Goal: Communication & Community: Ask a question

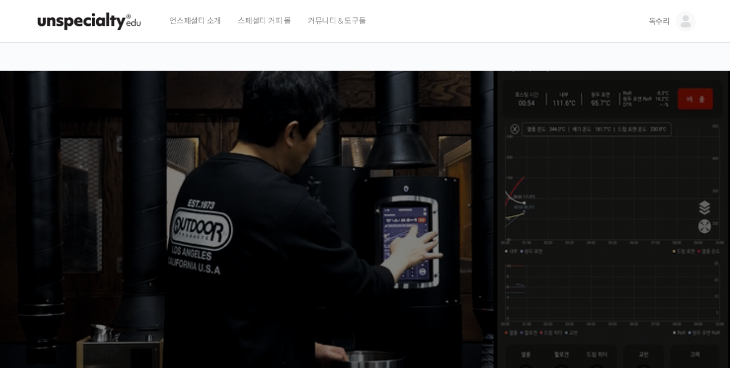
click at [691, 17] on img at bounding box center [686, 21] width 20 height 20
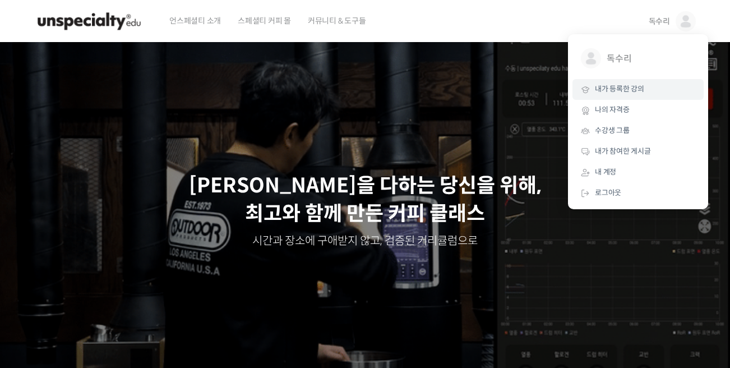
click at [629, 89] on span "내가 등록한 강의" at bounding box center [619, 89] width 49 height 10
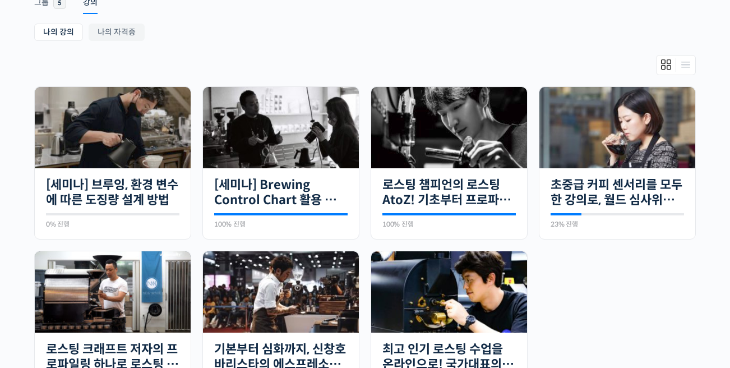
scroll to position [224, 0]
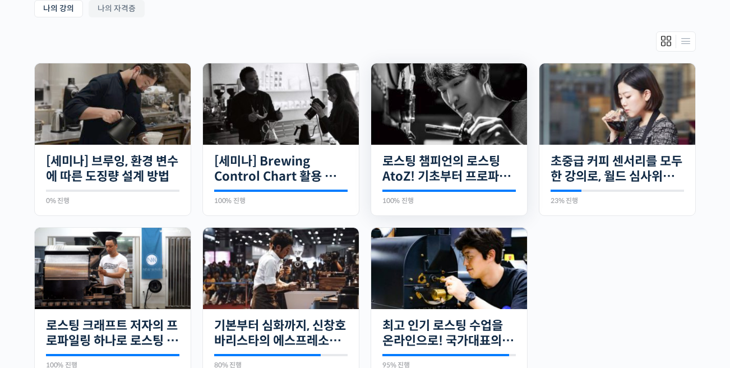
click at [444, 99] on img at bounding box center [449, 103] width 156 height 81
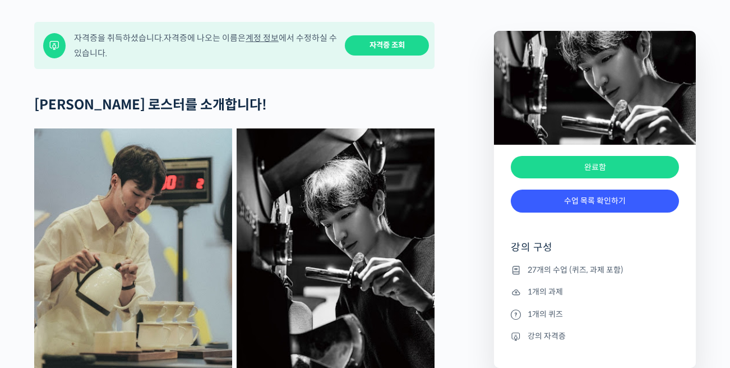
scroll to position [561, 0]
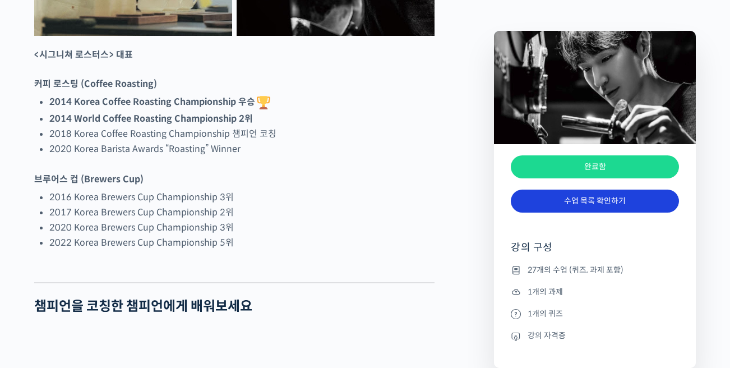
click at [588, 200] on link "수업 목록 확인하기" at bounding box center [595, 200] width 168 height 23
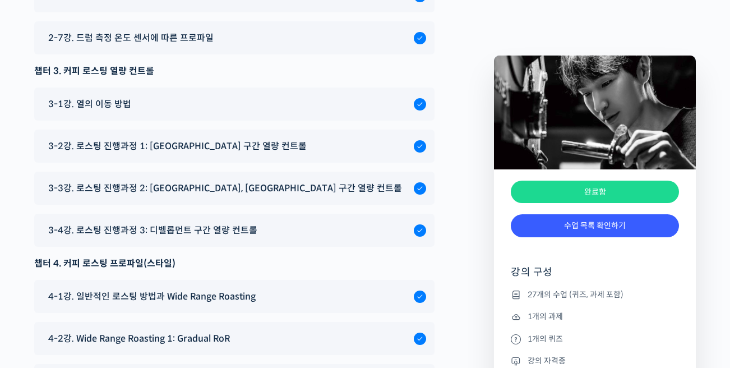
scroll to position [6271, 0]
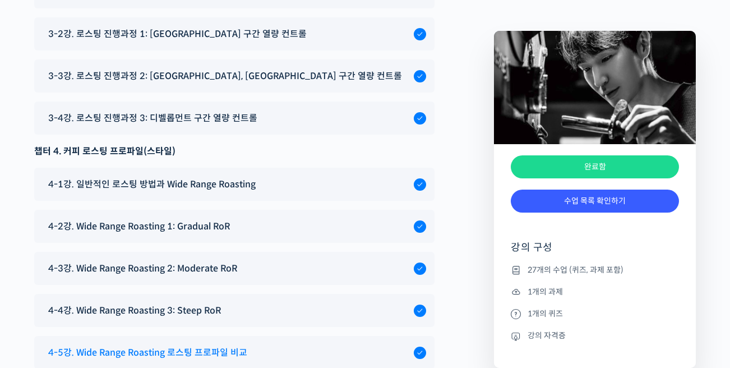
click at [216, 345] on span "4-5강. Wide Range Roasting 로스팅 프로파일 비교" at bounding box center [147, 352] width 199 height 15
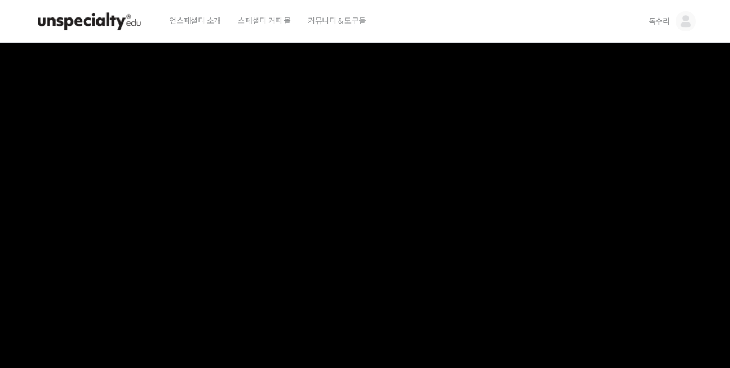
click at [670, 21] on link "독수리" at bounding box center [672, 21] width 47 height 43
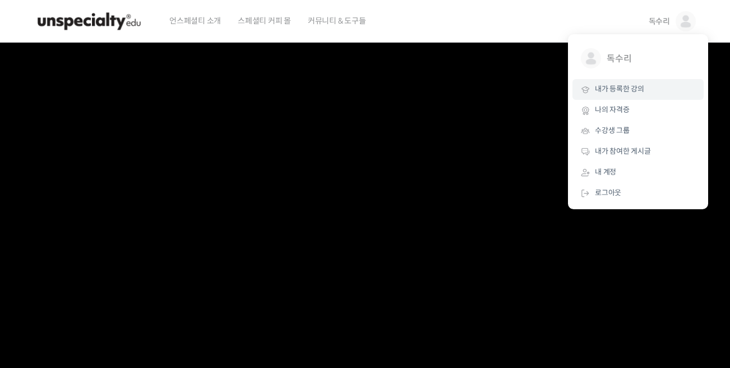
click at [622, 93] on span "내가 등록한 강의" at bounding box center [619, 89] width 49 height 10
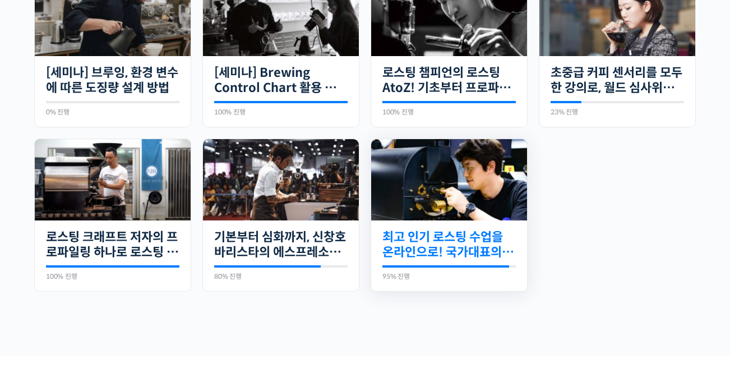
scroll to position [336, 0]
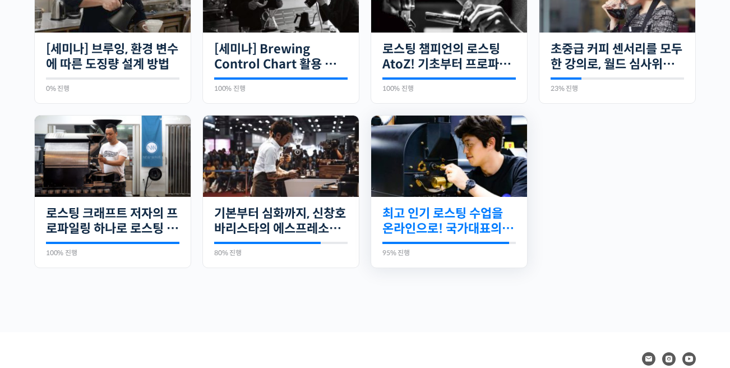
click at [467, 226] on link "최고 인기 로스팅 수업을 온라인으로! 국가대표의 로스팅 클래스" at bounding box center [448, 221] width 133 height 31
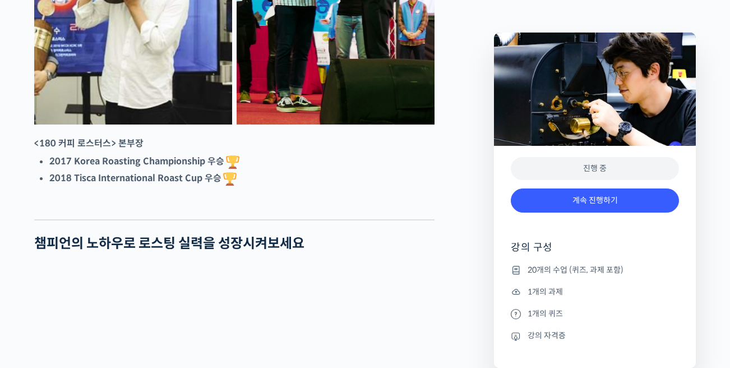
scroll to position [673, 0]
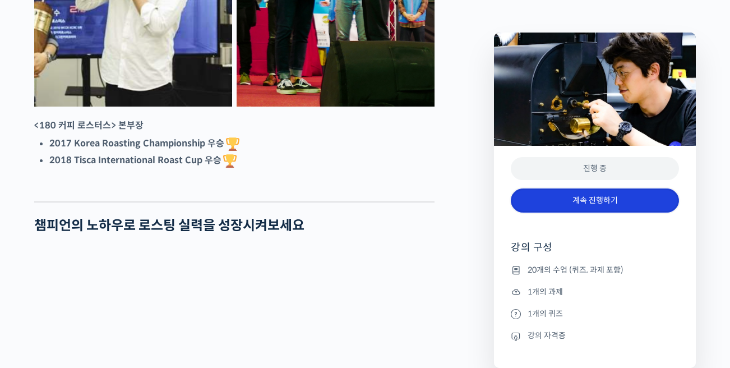
click at [617, 205] on link "계속 진행하기" at bounding box center [595, 200] width 168 height 24
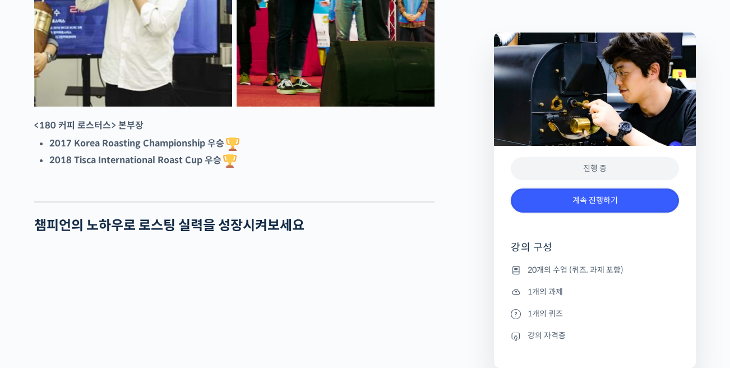
scroll to position [761, 0]
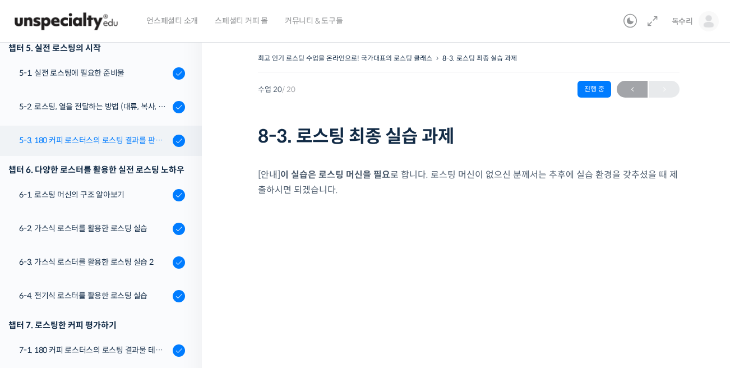
scroll to position [354, 0]
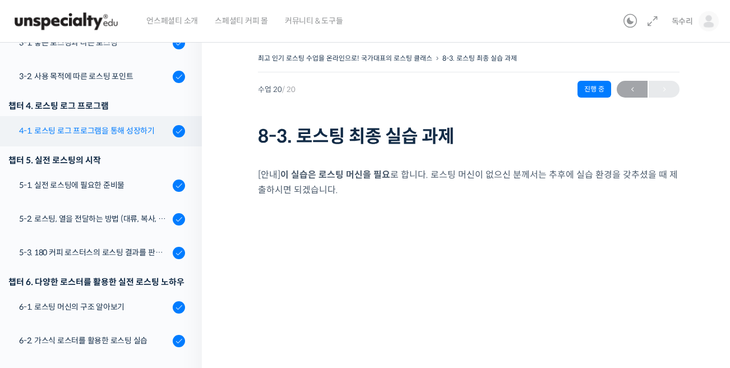
click at [123, 131] on div "4-1. 로스팅 로그 프로그램을 통해 성장하기" at bounding box center [94, 130] width 150 height 12
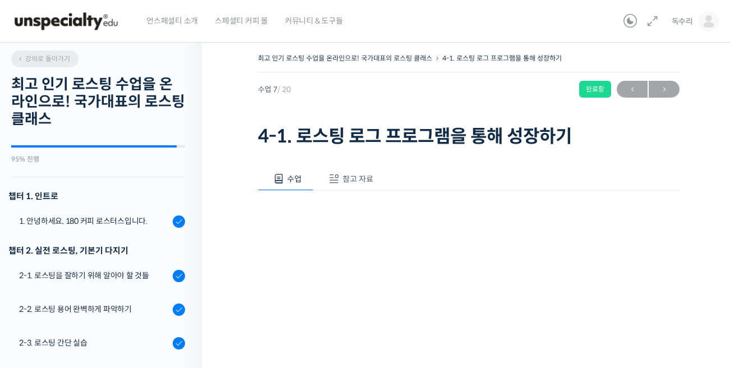
click at [48, 56] on span "강의로 돌아가기" at bounding box center [43, 58] width 53 height 8
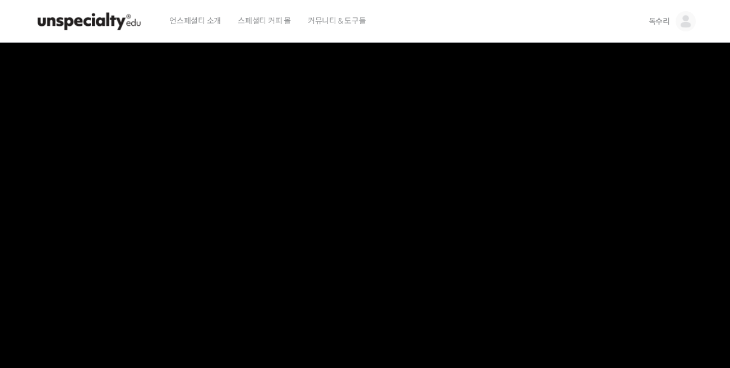
click at [101, 16] on img at bounding box center [89, 21] width 110 height 34
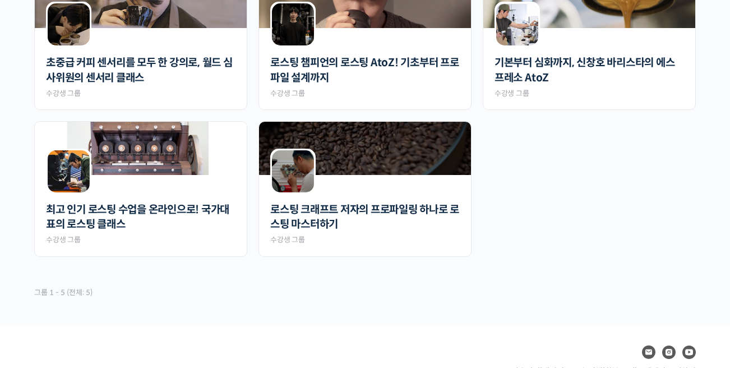
scroll to position [336, 0]
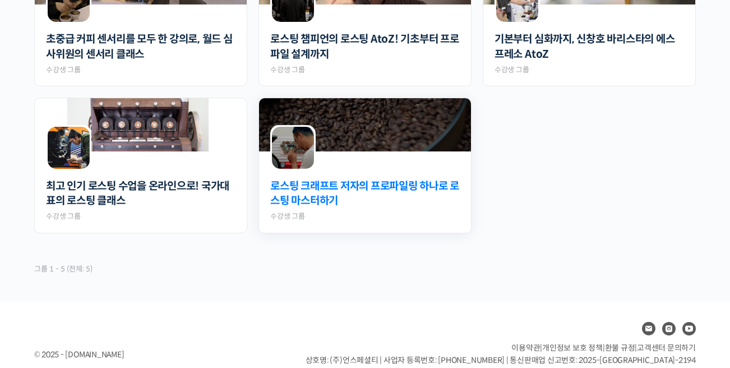
click at [420, 198] on link "로스팅 크래프트 저자의 프로파일링 하나로 로스팅 마스터하기" at bounding box center [364, 194] width 189 height 30
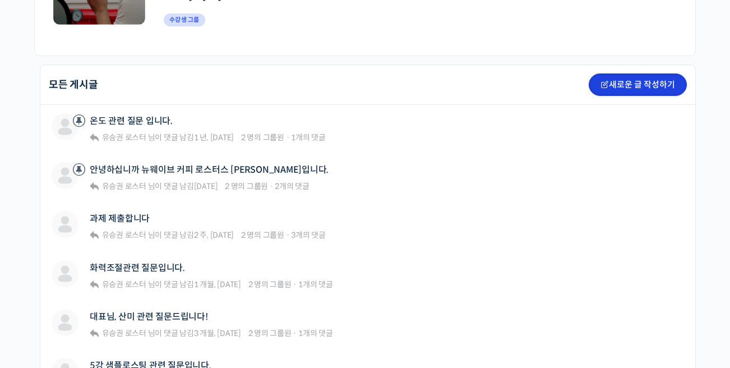
click at [635, 80] on link "새로운 글 작성하기" at bounding box center [638, 84] width 98 height 22
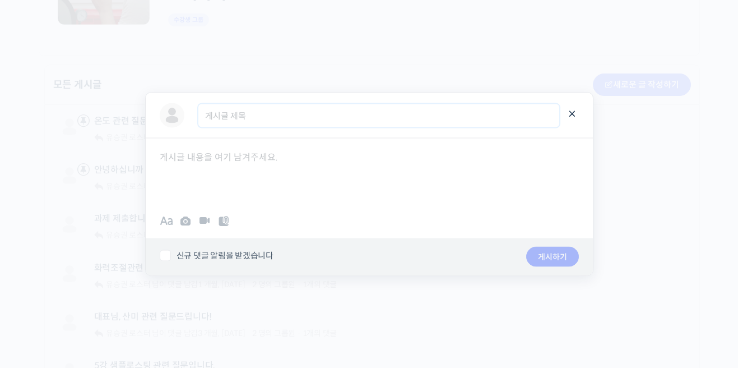
click at [235, 118] on input "게시글 제목" at bounding box center [378, 115] width 361 height 23
type input "ㅇ"
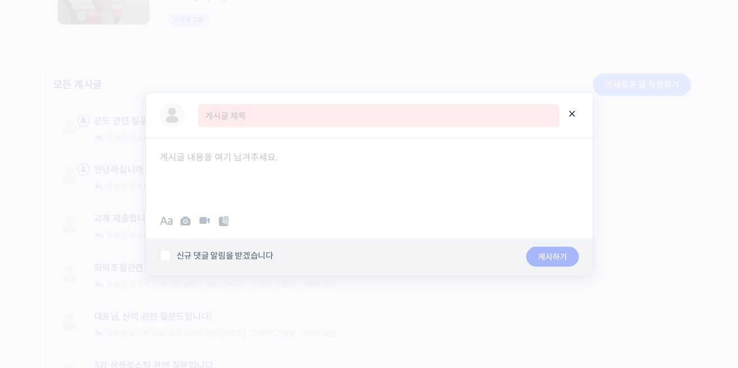
type input "ㅇ"
type input "w"
click at [168, 248] on div "신규 댓글 알림을 받겠습니다 임시저장 삭제하기 게시하기" at bounding box center [369, 256] width 459 height 37
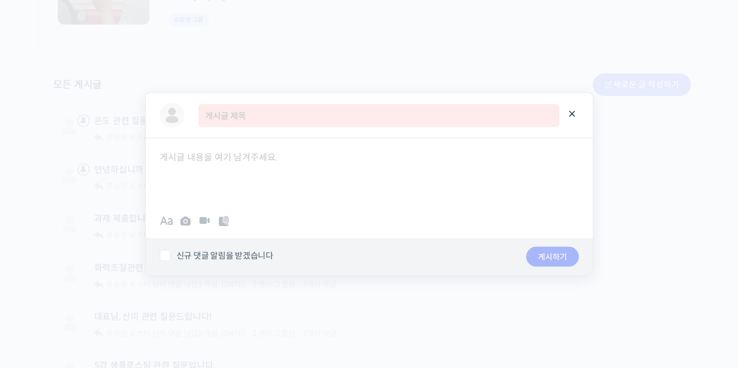
click at [164, 253] on label "신규 댓글 알림을 받겠습니다" at bounding box center [332, 254] width 344 height 11
click at [164, 253] on input "신규 댓글 알림을 받겠습니다" at bounding box center [163, 252] width 7 height 7
checkbox input "true"
click at [235, 126] on input "게시글 제목" at bounding box center [378, 115] width 361 height 23
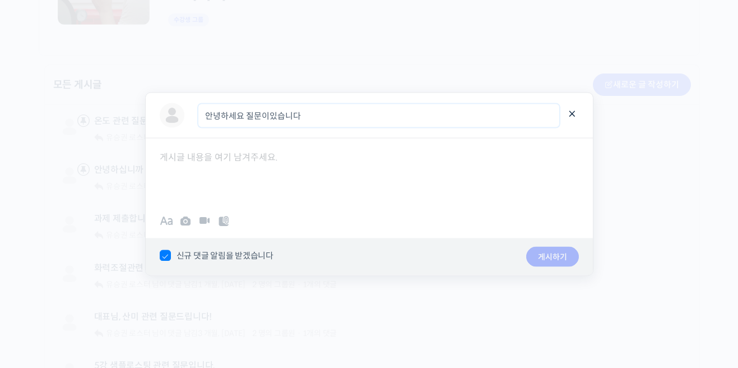
type input "안녕하세요 질문이있습니다"
click at [344, 189] on div at bounding box center [369, 171] width 447 height 67
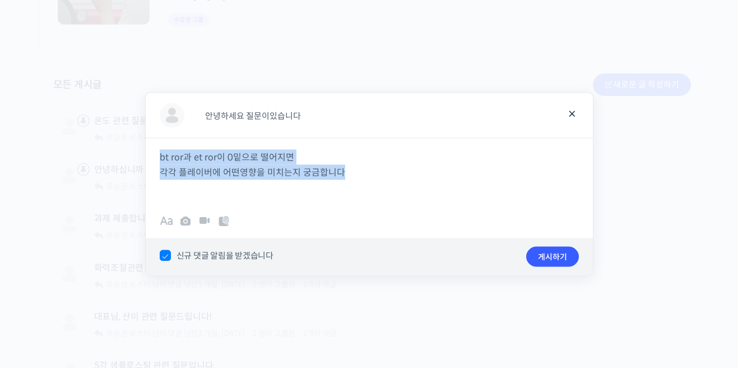
drag, startPoint x: 423, startPoint y: 198, endPoint x: 0, endPoint y: 72, distance: 441.3
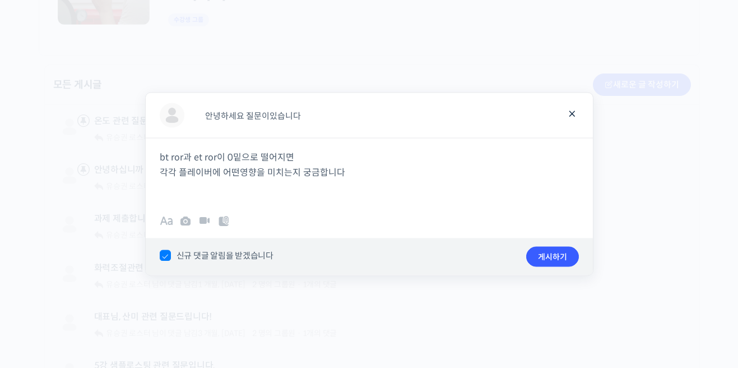
click at [0, 72] on div at bounding box center [369, 184] width 738 height 368
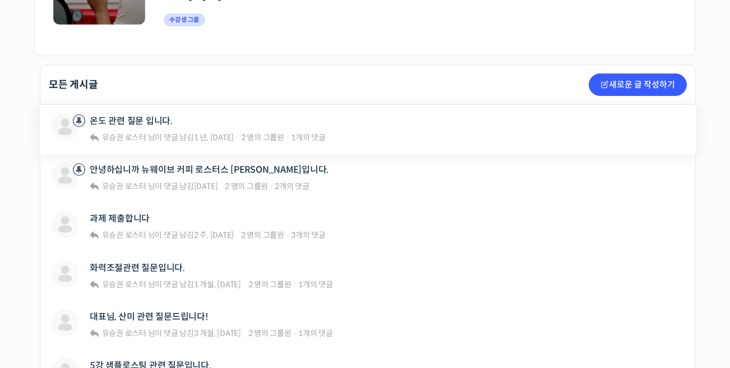
click at [245, 128] on div "온도 관련 질문 입니다." at bounding box center [208, 120] width 236 height 15
click at [139, 117] on link "온도 관련 질문 입니다." at bounding box center [131, 120] width 83 height 11
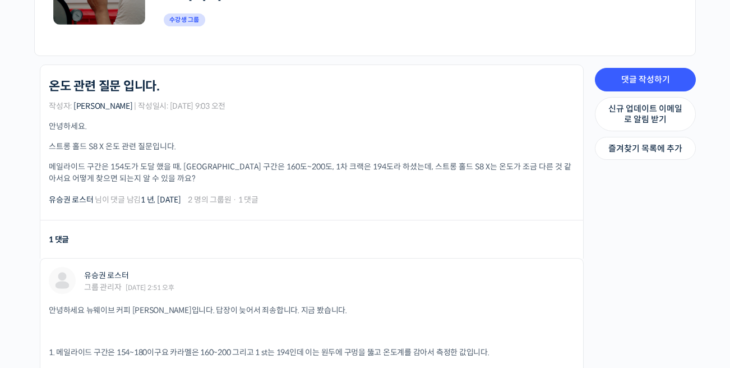
drag, startPoint x: 60, startPoint y: 150, endPoint x: 369, endPoint y: 193, distance: 312.5
click at [362, 193] on div "로스팅 크래프트 저자의 프로파일링 하나로 로스팅 마스터하기 온도 관련 질문 입니다. 작성자: 임아영 | 작성일시: 2023년 09월 04일 9…" at bounding box center [312, 142] width 526 height 127
click at [369, 193] on div "유승권 로스터 님이 댓글 남김 1 년, 11 개월 전 2 명의 그룹원 · 1 댓글" at bounding box center [312, 199] width 526 height 13
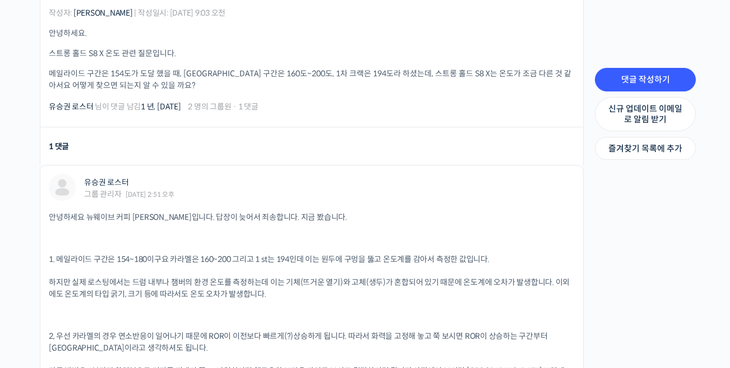
scroll to position [336, 0]
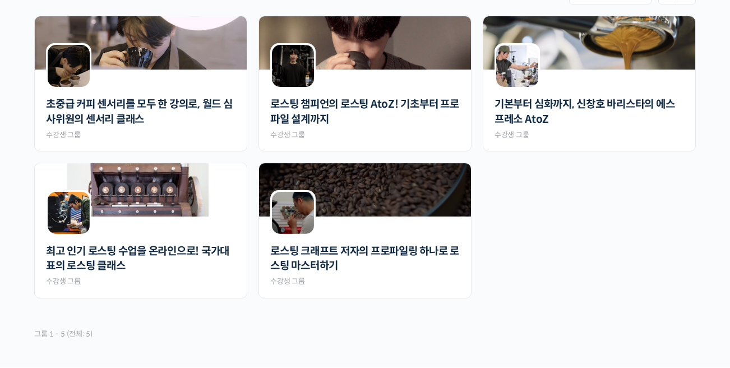
scroll to position [294, 0]
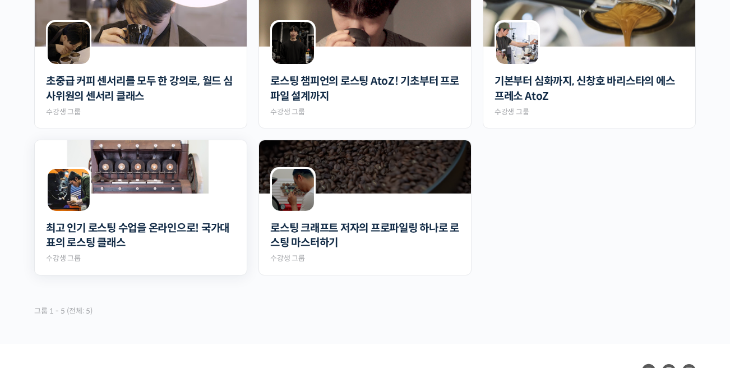
click at [198, 253] on div "최고 인기 로스팅 수업을 온라인으로! 국가대표의 로스팅 클래스 Private 수강생 그룹" at bounding box center [140, 238] width 189 height 52
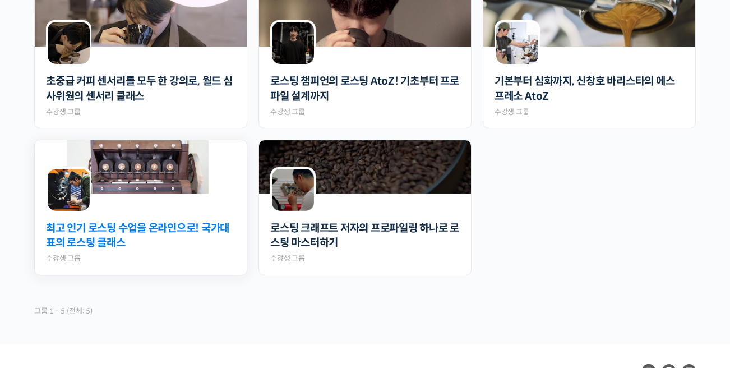
click at [189, 231] on link "최고 인기 로스팅 수업을 온라인으로! 국가대표의 로스팅 클래스" at bounding box center [140, 236] width 189 height 30
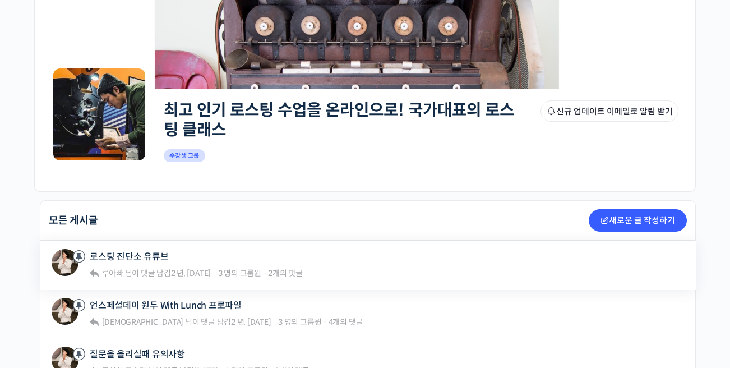
scroll to position [112, 0]
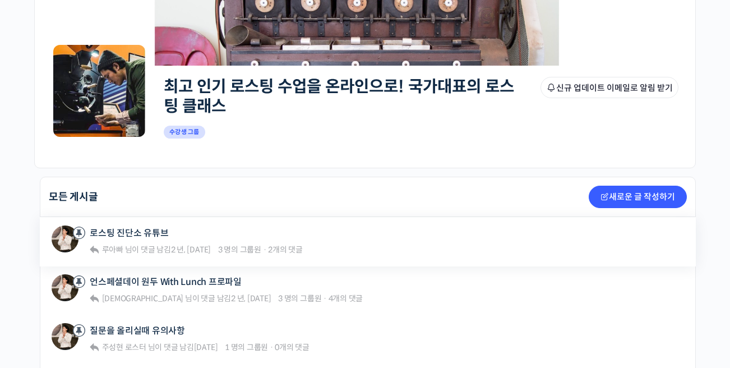
click at [381, 260] on div "주성현 로스터 로스팅 진단소 유튜브 루아빠 님이 댓글 남김 2 년, 5 개월 전 3 명의 그룹원 · 2개의 댓글 최고 인기 로스팅 수업을 온라…" at bounding box center [368, 241] width 656 height 49
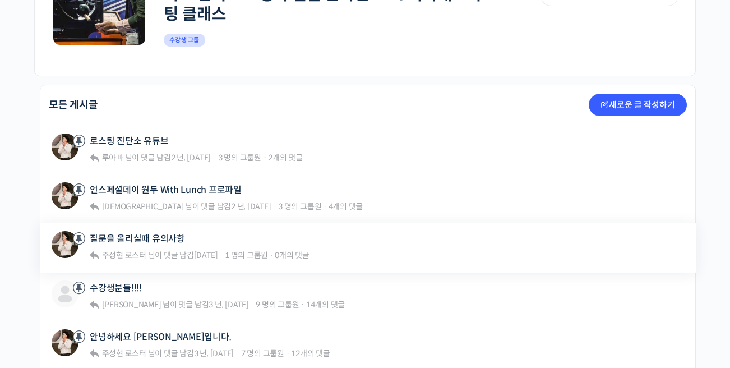
scroll to position [224, 0]
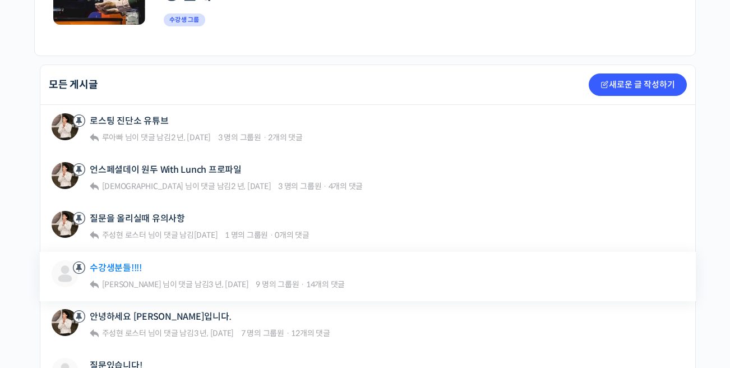
click at [119, 267] on link "수강생분들!!!!" at bounding box center [116, 267] width 52 height 11
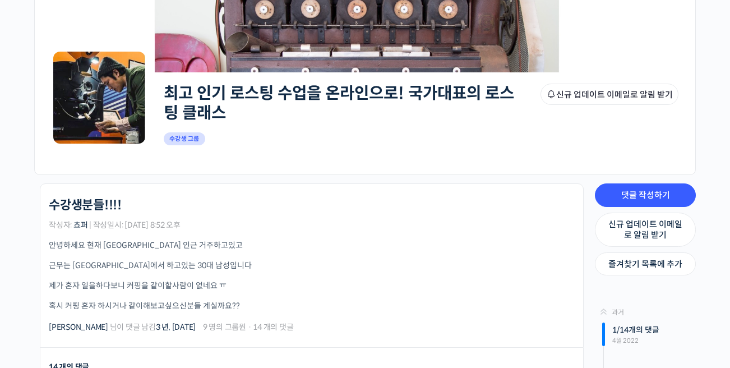
scroll to position [112, 0]
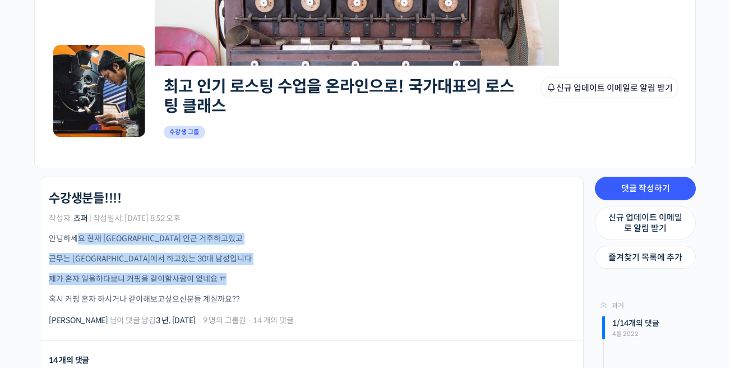
drag, startPoint x: 76, startPoint y: 234, endPoint x: 274, endPoint y: 284, distance: 204.1
click at [272, 283] on div "안녕하세요 현재 [GEOGRAPHIC_DATA] 인근 거주하고있고 근무는 [GEOGRAPHIC_DATA]에서 하고있는 30대 남성입니다 제가 …" at bounding box center [312, 269] width 526 height 72
click at [274, 284] on p "제가 혼자 일을하다보니 커핑을 같이할사람이 없네요 ㅠ" at bounding box center [312, 279] width 526 height 12
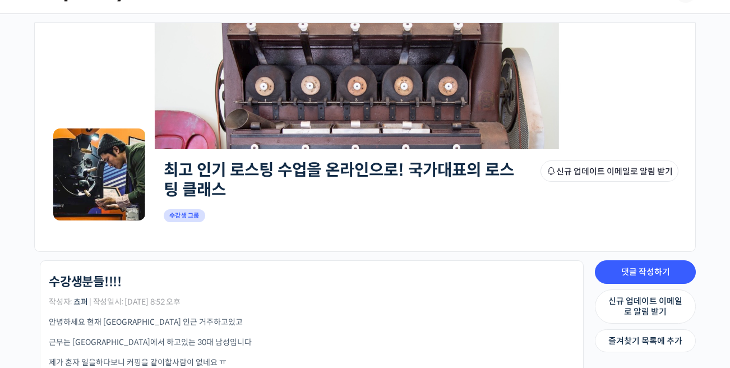
scroll to position [0, 0]
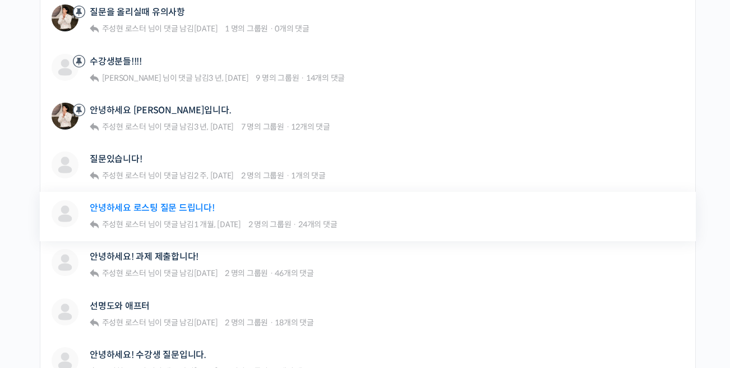
scroll to position [449, 0]
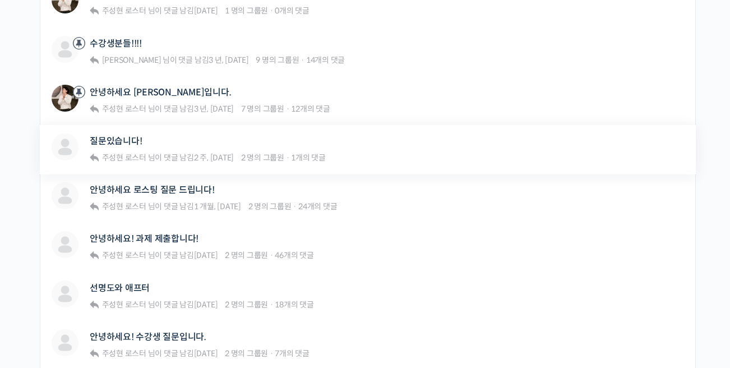
click at [204, 141] on div "질문있습니다!" at bounding box center [208, 140] width 236 height 15
click at [99, 138] on link "질문있습니다!" at bounding box center [116, 141] width 52 height 11
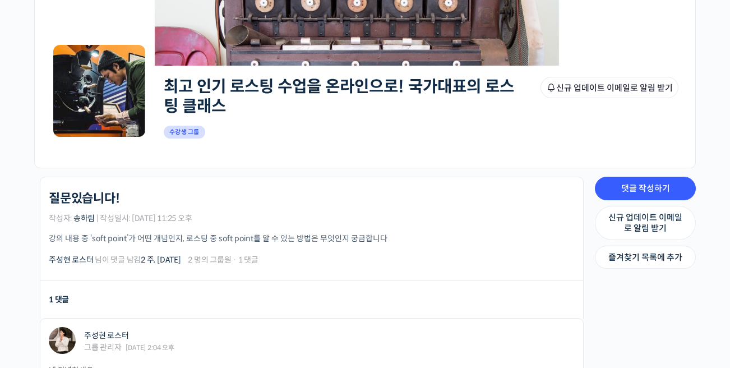
scroll to position [224, 0]
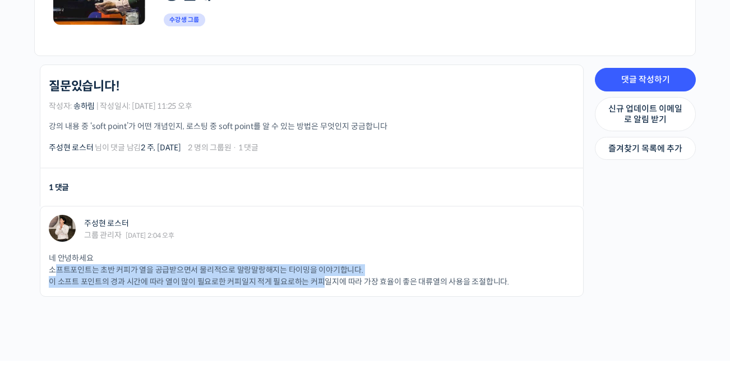
drag, startPoint x: 56, startPoint y: 269, endPoint x: 343, endPoint y: 303, distance: 288.5
click at [337, 300] on div "최고 인기 로스팅 수업을 온라인으로! 국가대표의 로스팅 클래스 질문있습니다! 작성자: 송하림 | 작성일시: [DATE] 11:25 오후 강의 …" at bounding box center [309, 196] width 561 height 265
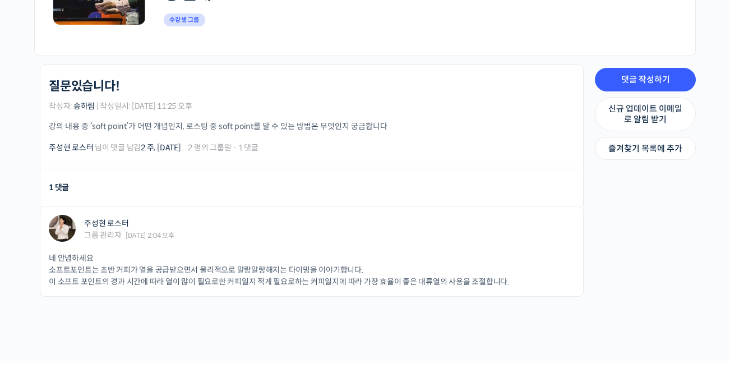
click at [357, 323] on div "최고 인기 로스팅 수업을 온라인으로! 국가대표의 로스팅 클래스 질문있습니다! 작성자: 송하림 | 작성일시: [DATE] 11:25 오후 강의 …" at bounding box center [309, 196] width 561 height 265
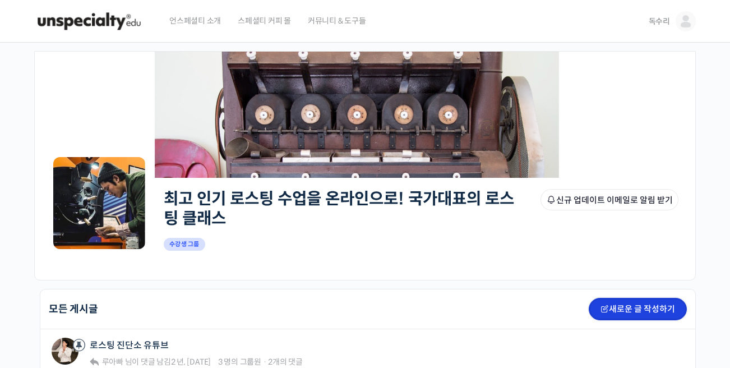
click at [629, 304] on link "새로운 글 작성하기" at bounding box center [638, 309] width 98 height 22
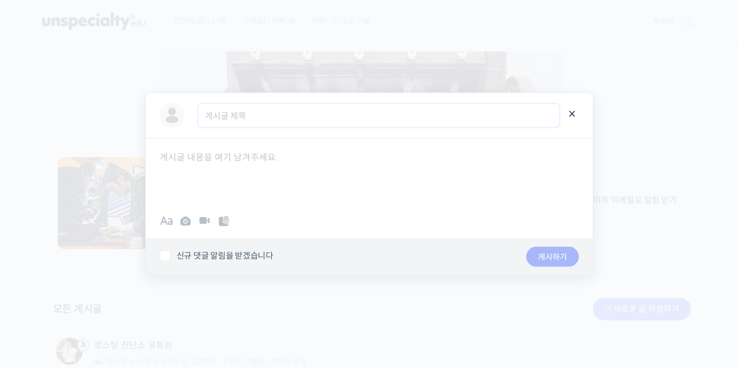
click at [241, 117] on input "게시글 제목" at bounding box center [378, 115] width 361 height 23
type input "ㅈ"
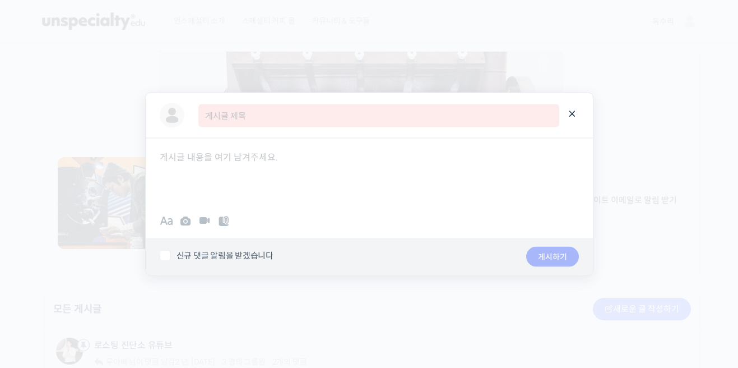
drag, startPoint x: 286, startPoint y: 116, endPoint x: 291, endPoint y: 127, distance: 12.3
click at [286, 116] on input "게시글 제목" at bounding box center [378, 115] width 361 height 23
type input "안녕하세요 질문이있습니다"
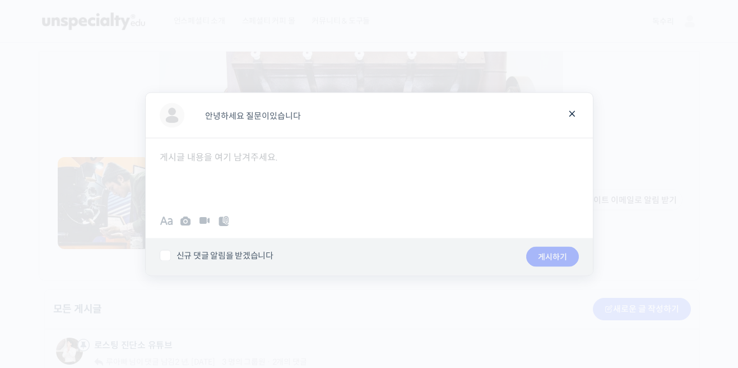
click at [237, 161] on div at bounding box center [369, 171] width 447 height 67
click at [239, 162] on div at bounding box center [369, 171] width 447 height 67
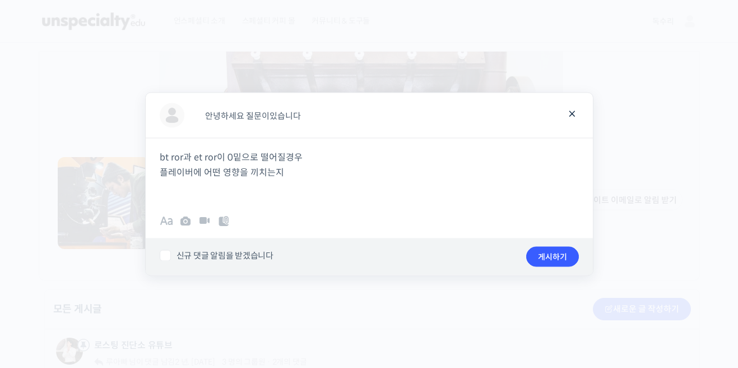
click at [158, 177] on div "bt ror과 et ror이 0밑으로 떨어질경우 플레이버에 어떤 영향을 끼치는지" at bounding box center [369, 171] width 447 height 67
click at [339, 176] on p "bt ror과 et ror이 0밑으로 떨어질경우 각각 플레이버에 어떤 영향을 끼치는지" at bounding box center [369, 165] width 419 height 30
click at [164, 254] on label "신규 댓글 알림을 받겠습니다" at bounding box center [332, 254] width 344 height 11
click at [164, 254] on input "신규 댓글 알림을 받겠습니다" at bounding box center [163, 252] width 7 height 7
drag, startPoint x: 164, startPoint y: 254, endPoint x: 566, endPoint y: 259, distance: 402.6
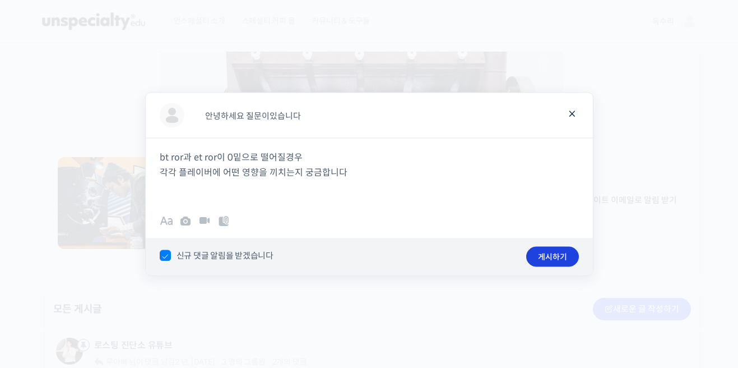
click at [422, 255] on label "신규 댓글 알림을 받겠습니다" at bounding box center [332, 254] width 344 height 11
click at [167, 255] on input "신규 댓글 알림을 받겠습니다" at bounding box center [163, 252] width 7 height 7
checkbox input "false"
click at [555, 255] on button "게시하기" at bounding box center [552, 257] width 53 height 20
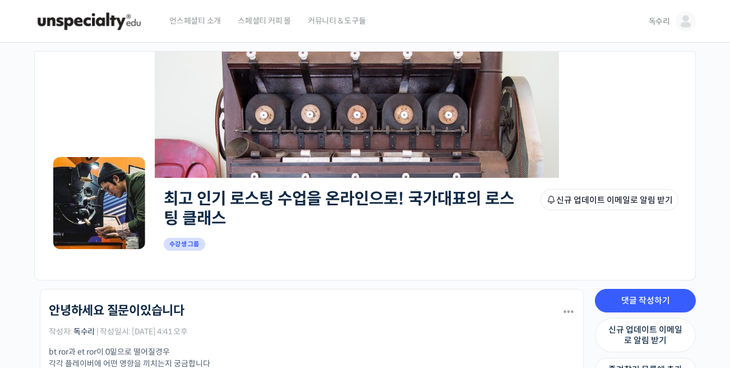
click at [89, 19] on img at bounding box center [89, 21] width 110 height 34
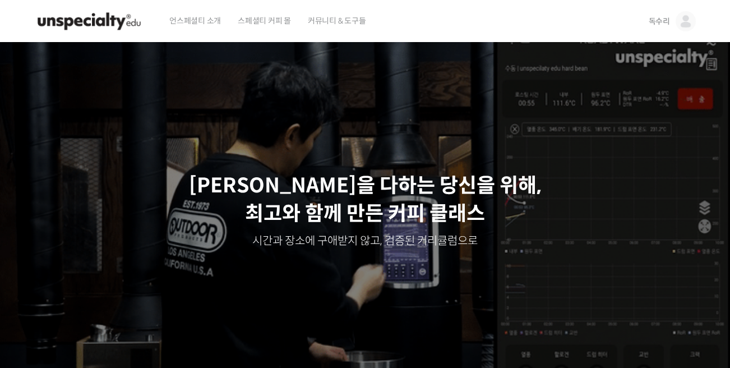
click at [686, 14] on img at bounding box center [686, 21] width 20 height 20
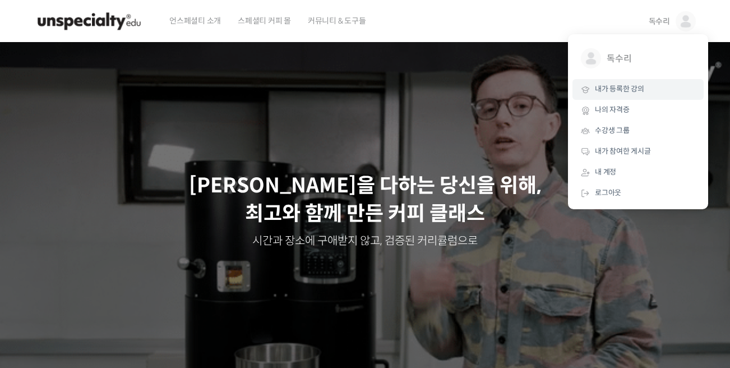
click at [632, 84] on link "내가 등록한 강의" at bounding box center [637, 89] width 131 height 21
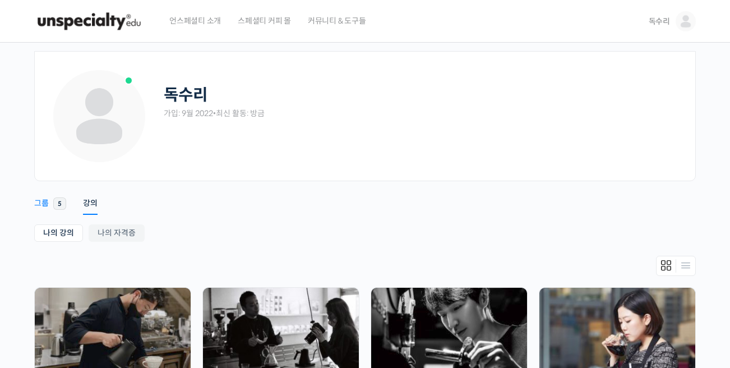
click at [44, 204] on div "그룹" at bounding box center [41, 206] width 15 height 17
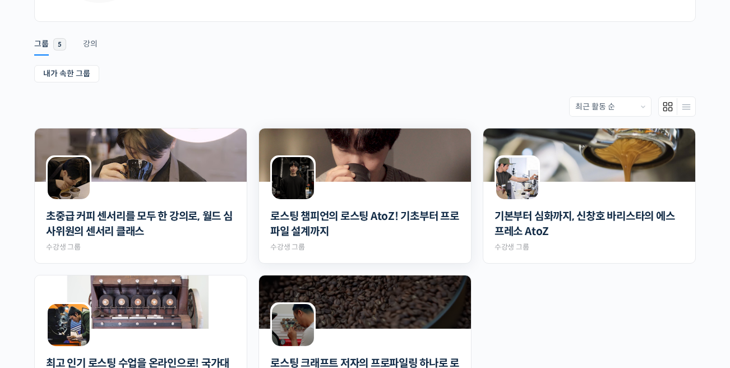
scroll to position [182, 0]
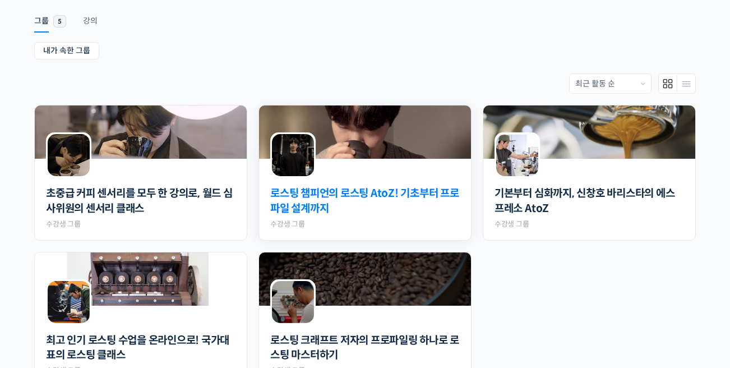
click at [366, 198] on link "로스팅 챔피언의 로스팅 AtoZ! 기초부터 프로파일 설계까지" at bounding box center [364, 201] width 189 height 30
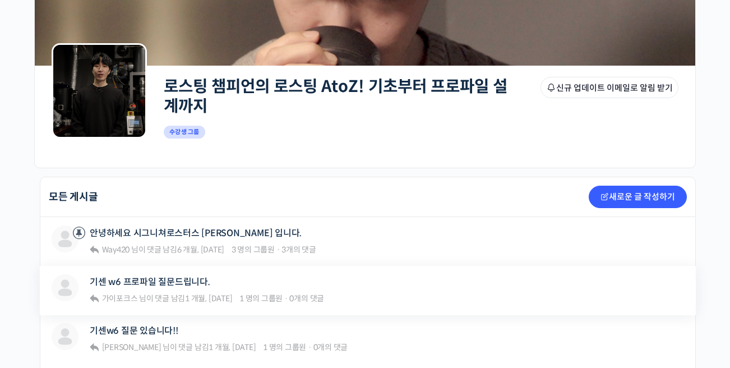
click at [250, 286] on div "기센 w6 프로파일 질문드립니다." at bounding box center [207, 281] width 234 height 15
click at [163, 287] on link "기센 w6 프로파일 질문드립니다." at bounding box center [150, 281] width 121 height 11
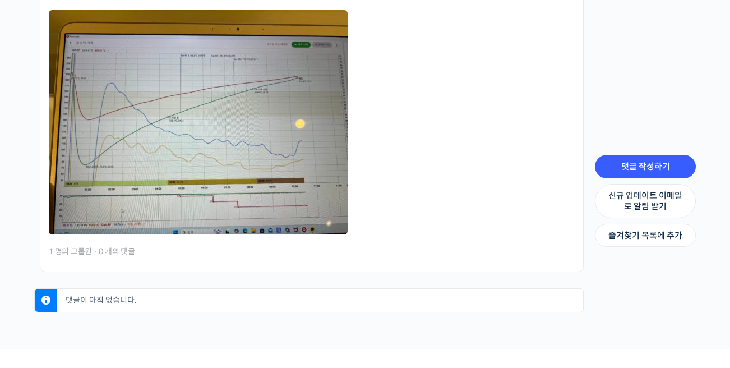
scroll to position [776, 0]
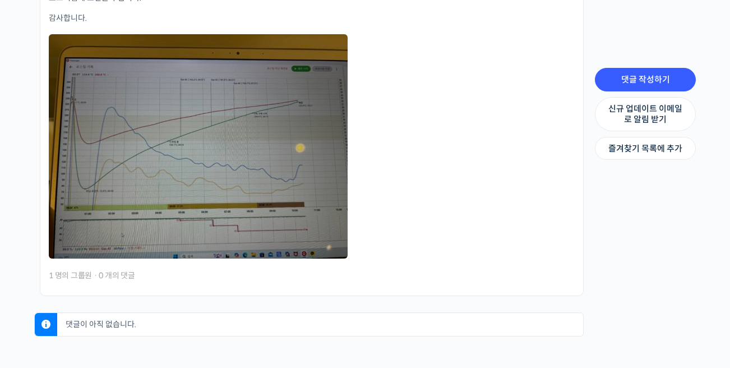
click at [311, 189] on link at bounding box center [198, 146] width 299 height 224
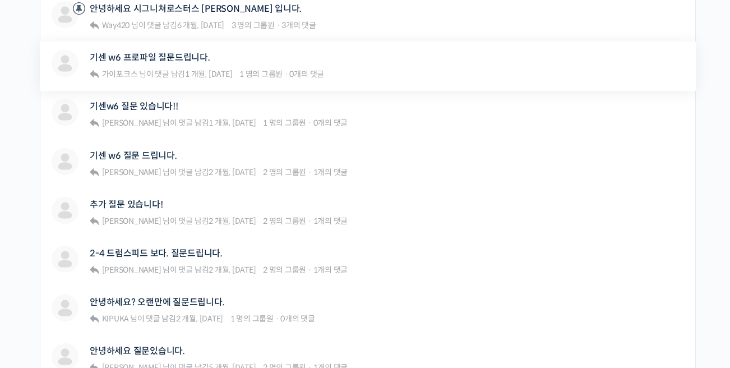
click at [350, 63] on div "가이포크스 기센 w6 프로파일 질문드립니다. 가이포크스 님이 댓글 남김 1 개월, 1 주 전 1 명의 그룹원 · 0개의 댓글" at bounding box center [289, 66] width 474 height 32
click at [168, 54] on link "기센 w6 프로파일 질문드립니다." at bounding box center [150, 57] width 121 height 11
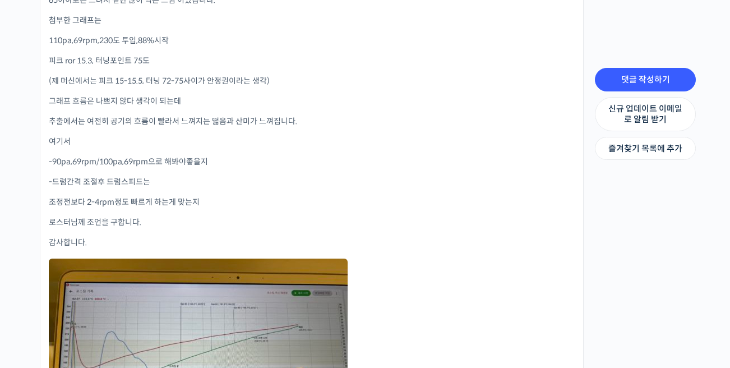
scroll to position [328, 0]
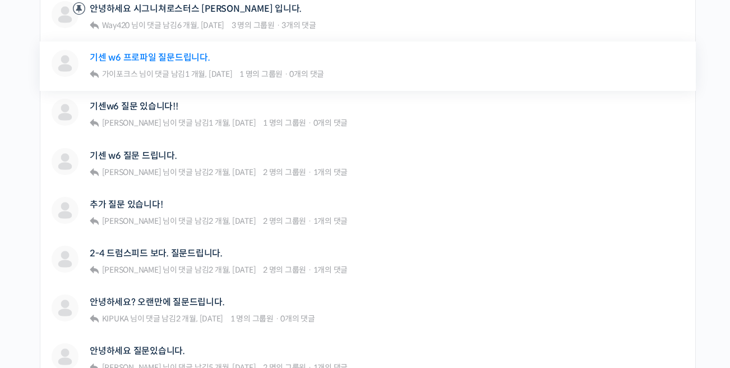
click at [167, 55] on link "기센 w6 프로파일 질문드립니다." at bounding box center [150, 57] width 121 height 11
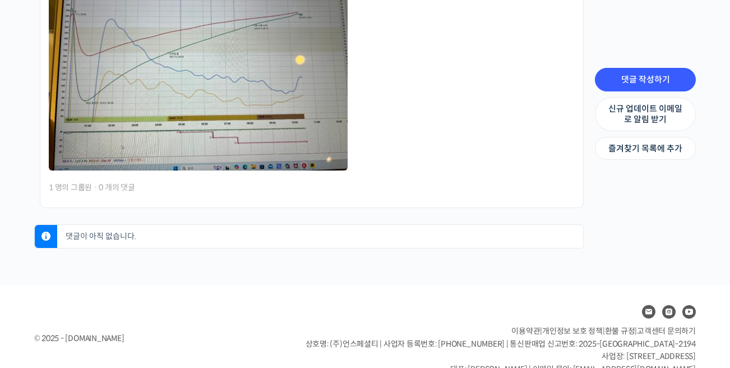
scroll to position [889, 0]
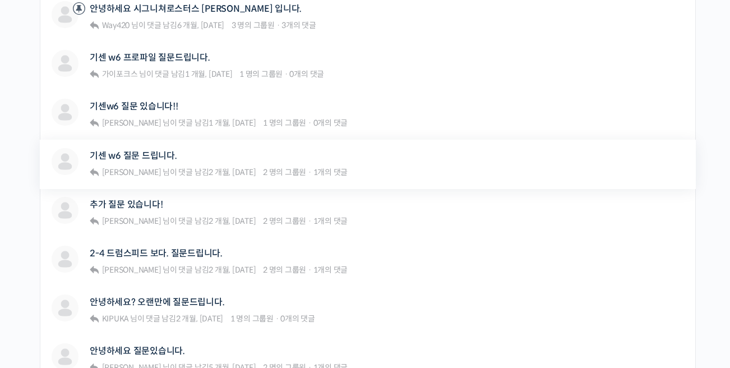
click at [257, 158] on div "기센 w6 질문 드립니다." at bounding box center [219, 155] width 258 height 15
click at [132, 155] on link "기센 w6 질문 드립니다." at bounding box center [133, 155] width 87 height 11
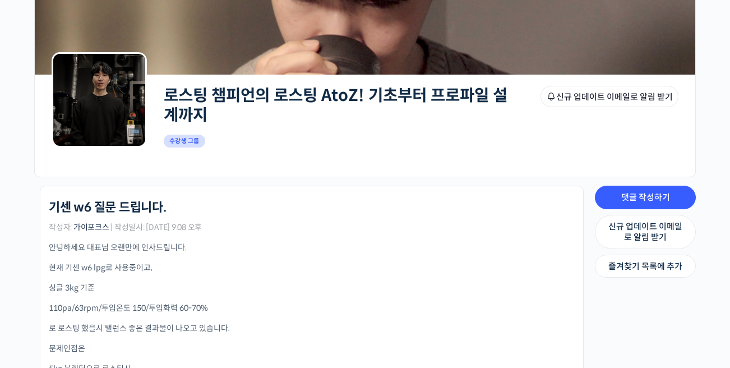
scroll to position [224, 0]
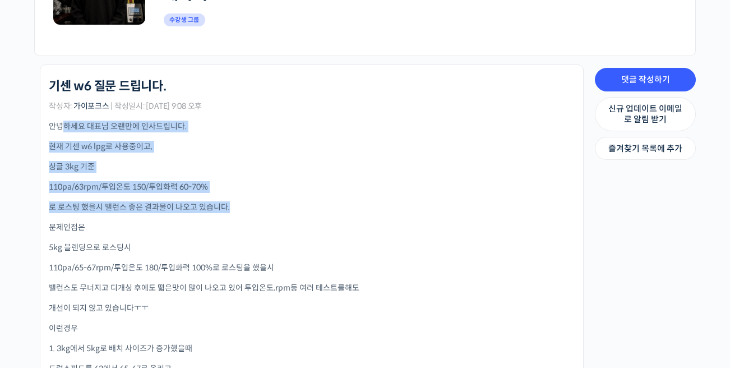
drag, startPoint x: 63, startPoint y: 123, endPoint x: 283, endPoint y: 219, distance: 239.3
click at [280, 219] on div "안녕하세요 대표님 오랜만에 인사드립니다. 현재 기센 w6 lpg로 사용중이고, 싱글 3kg 기준 110pa/63rpm/투입온도 150/투입화력…" at bounding box center [312, 298] width 526 height 355
click at [283, 219] on div "안녕하세요 대표님 오랜만에 인사드립니다. 현재 기센 w6 lpg로 사용중이고, 싱글 3kg 기준 110pa/63rpm/투입온도 150/투입화력…" at bounding box center [312, 298] width 526 height 355
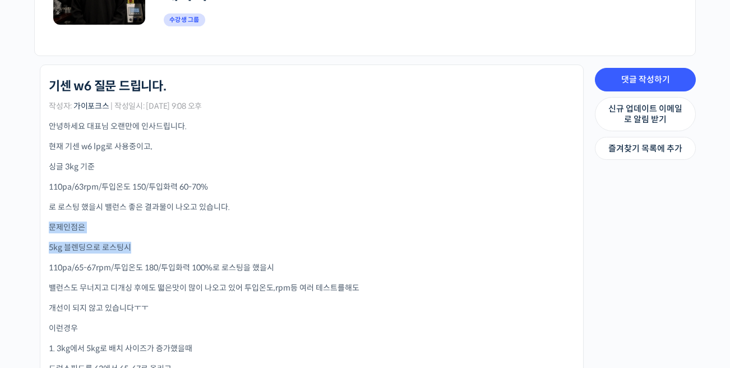
drag, startPoint x: 325, startPoint y: 252, endPoint x: 318, endPoint y: 231, distance: 21.8
click at [318, 231] on div "안녕하세요 대표님 오랜만에 인사드립니다. 현재 기센 w6 lpg로 사용중이고, 싱글 3kg 기준 110pa/63rpm/투입온도 150/투입화력…" at bounding box center [312, 298] width 526 height 355
click at [318, 231] on p "문제인점은" at bounding box center [312, 227] width 526 height 12
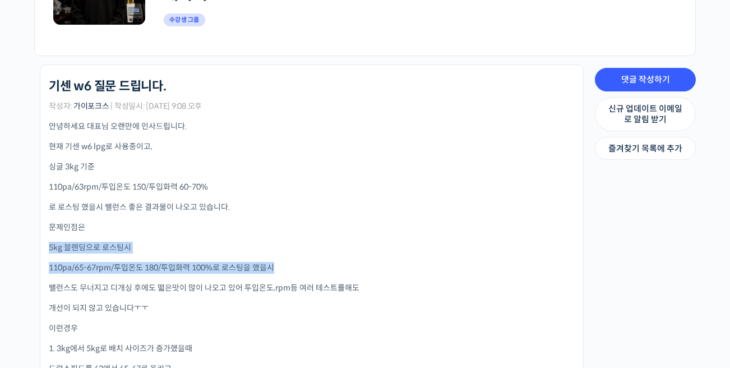
drag, startPoint x: 331, startPoint y: 255, endPoint x: 293, endPoint y: 234, distance: 43.4
click at [293, 234] on div "안녕하세요 대표님 오랜만에 인사드립니다. 현재 기센 w6 lpg로 사용중이고, 싱글 3kg 기준 110pa/63rpm/투입온도 150/투입화력…" at bounding box center [312, 298] width 526 height 355
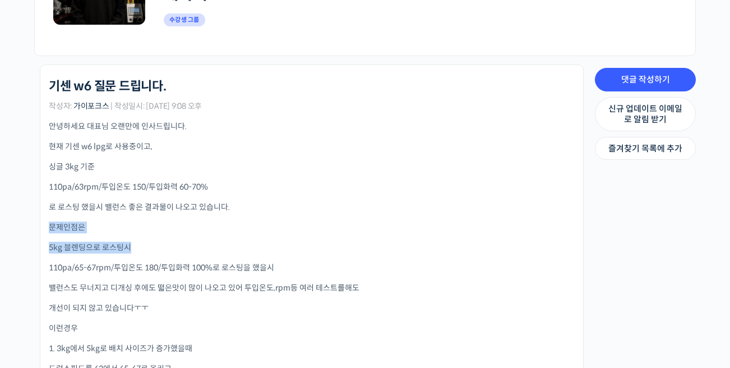
drag, startPoint x: 303, startPoint y: 249, endPoint x: 295, endPoint y: 233, distance: 18.1
click at [295, 233] on div "안녕하세요 대표님 오랜만에 인사드립니다. 현재 기센 w6 lpg로 사용중이고, 싱글 3kg 기준 110pa/63rpm/투입온도 150/투입화력…" at bounding box center [312, 298] width 526 height 355
click at [295, 233] on p "문제인점은" at bounding box center [312, 227] width 526 height 12
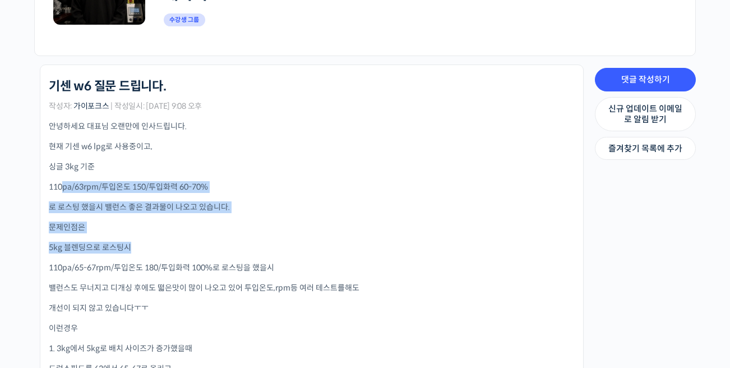
drag, startPoint x: 64, startPoint y: 184, endPoint x: 268, endPoint y: 253, distance: 215.2
click at [251, 246] on div "안녕하세요 대표님 오랜만에 인사드립니다. 현재 기센 w6 lpg로 사용중이고, 싱글 3kg 기준 110pa/63rpm/투입온도 150/투입화력…" at bounding box center [312, 298] width 526 height 355
click at [268, 253] on p "5kg 블렌딩으로 로스팅시" at bounding box center [312, 248] width 526 height 12
drag, startPoint x: 115, startPoint y: 179, endPoint x: 244, endPoint y: 239, distance: 142.2
click at [244, 239] on div "안녕하세요 대표님 오랜만에 인사드립니다. 현재 기센 w6 lpg로 사용중이고, 싱글 3kg 기준 110pa/63rpm/투입온도 150/투입화력…" at bounding box center [312, 298] width 526 height 355
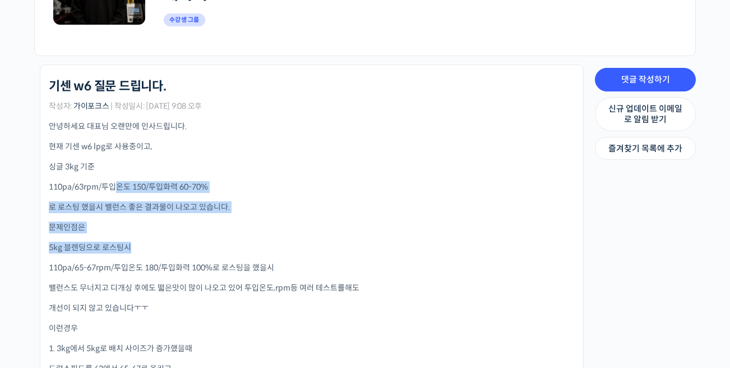
click at [244, 239] on div "안녕하세요 대표님 오랜만에 인사드립니다. 현재 기센 w6 lpg로 사용중이고, 싱글 3kg 기준 110pa/63rpm/투입온도 150/투입화력…" at bounding box center [312, 298] width 526 height 355
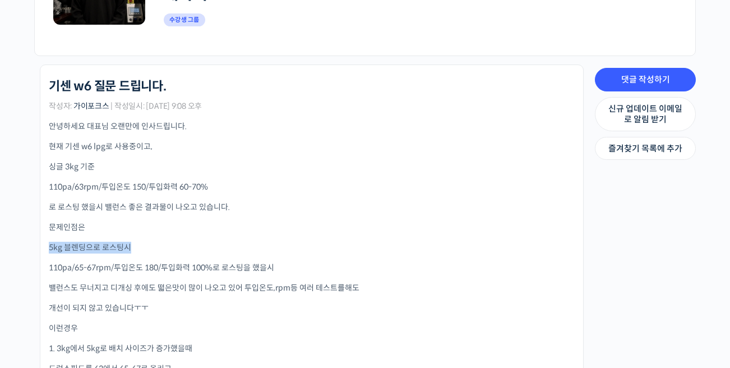
drag, startPoint x: 248, startPoint y: 244, endPoint x: 292, endPoint y: 234, distance: 45.4
click at [292, 234] on div "안녕하세요 대표님 오랜만에 인사드립니다. 현재 기센 w6 lpg로 사용중이고, 싱글 3kg 기준 110pa/63rpm/투입온도 150/투입화력…" at bounding box center [312, 298] width 526 height 355
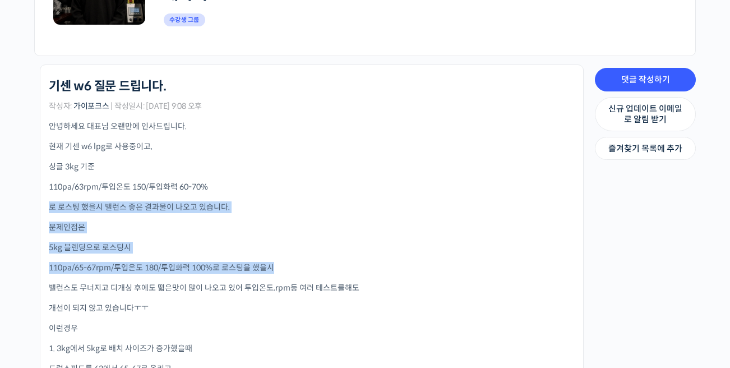
drag, startPoint x: 271, startPoint y: 188, endPoint x: 323, endPoint y: 261, distance: 90.4
click at [323, 261] on div "안녕하세요 대표님 오랜만에 인사드립니다. 현재 기센 w6 lpg로 사용중이고, 싱글 3kg 기준 110pa/63rpm/투입온도 150/투입화력…" at bounding box center [312, 298] width 526 height 355
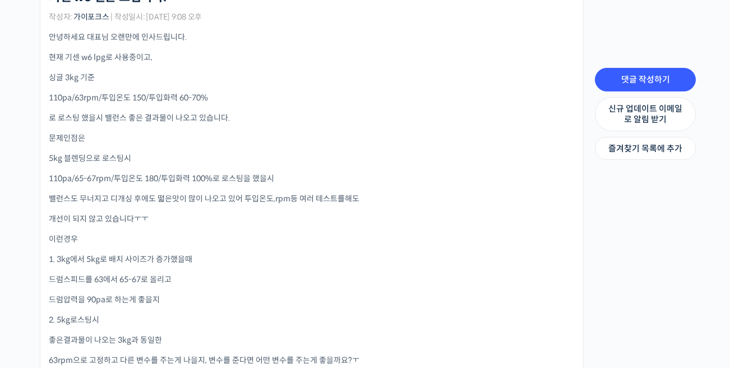
scroll to position [336, 0]
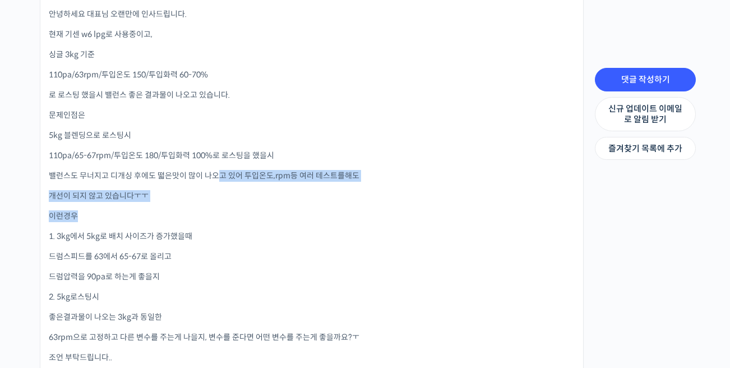
drag, startPoint x: 243, startPoint y: 221, endPoint x: 249, endPoint y: 229, distance: 10.3
click at [249, 228] on div "안녕하세요 대표님 오랜만에 인사드립니다. 현재 기센 w6 lpg로 사용중이고, 싱글 3kg 기준 110pa/63rpm/투입온도 150/투입화력…" at bounding box center [312, 185] width 526 height 355
click at [249, 229] on div "안녕하세요 대표님 오랜만에 인사드립니다. 현재 기센 w6 lpg로 사용중이고, 싱글 3kg 기준 110pa/63rpm/투입온도 150/투입화력…" at bounding box center [312, 185] width 526 height 355
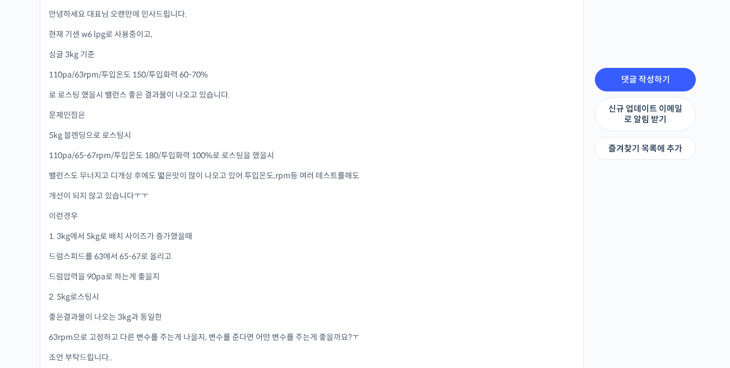
click at [261, 267] on div "안녕하세요 대표님 오랜만에 인사드립니다. 현재 기센 w6 lpg로 사용중이고, 싱글 3kg 기준 110pa/63rpm/투입온도 150/투입화력…" at bounding box center [312, 185] width 526 height 355
drag, startPoint x: 269, startPoint y: 285, endPoint x: 248, endPoint y: 248, distance: 42.9
click at [247, 246] on div "안녕하세요 대표님 오랜만에 인사드립니다. 현재 기센 w6 lpg로 사용중이고, 싱글 3kg 기준 110pa/63rpm/투입온도 150/투입화력…" at bounding box center [312, 185] width 526 height 355
click at [248, 248] on div "안녕하세요 대표님 오랜만에 인사드립니다. 현재 기센 w6 lpg로 사용중이고, 싱글 3kg 기준 110pa/63rpm/투입온도 150/투입화력…" at bounding box center [312, 185] width 526 height 355
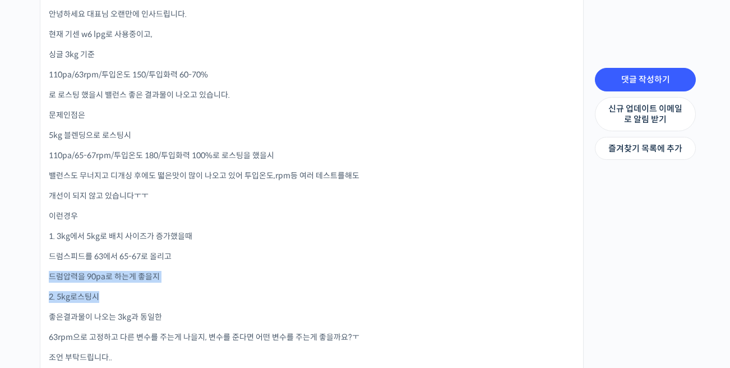
click at [298, 268] on div "안녕하세요 대표님 오랜만에 인사드립니다. 현재 기센 w6 lpg로 사용중이고, 싱글 3kg 기준 110pa/63rpm/투입온도 150/투입화력…" at bounding box center [312, 185] width 526 height 355
click at [358, 249] on div "안녕하세요 대표님 오랜만에 인사드립니다. 현재 기센 w6 lpg로 사용중이고, 싱글 3kg 기준 110pa/63rpm/투입온도 150/투입화력…" at bounding box center [312, 185] width 526 height 355
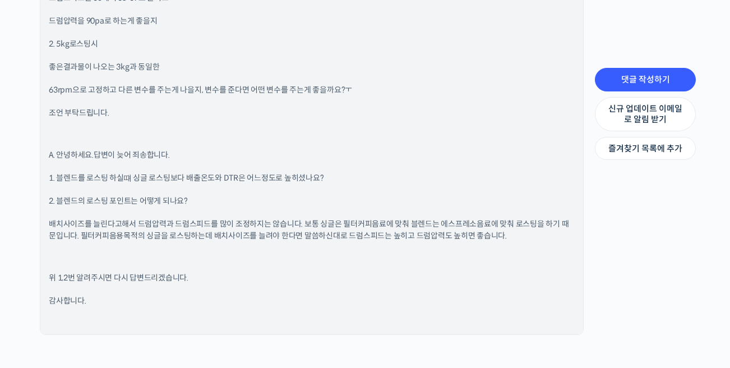
scroll to position [1121, 0]
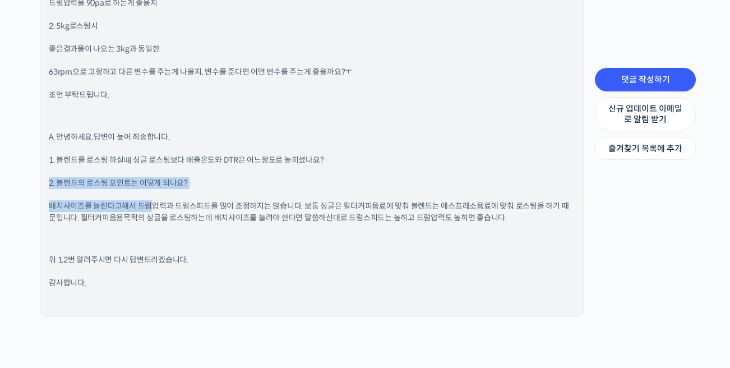
drag, startPoint x: 45, startPoint y: 184, endPoint x: 233, endPoint y: 258, distance: 201.5
click at [232, 260] on p "위 1,2번 알려주시면 다시 답변드리겠습니다." at bounding box center [312, 260] width 526 height 12
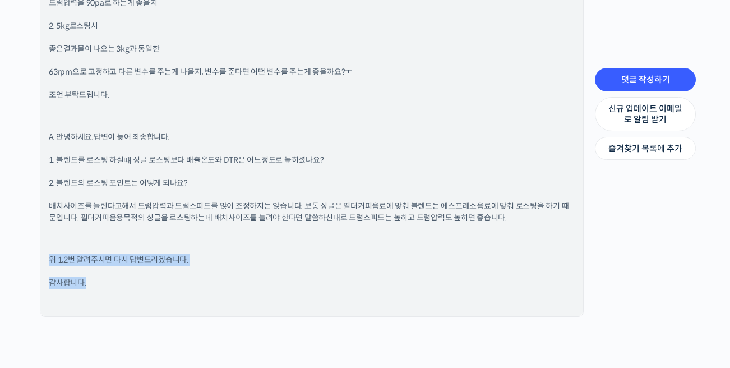
drag, startPoint x: 269, startPoint y: 286, endPoint x: 247, endPoint y: 262, distance: 33.0
click at [247, 260] on div "안녕하세요 대표님 오랜만에 인사드립니다. 현재 기센 w6 lpg로 사용중이고, 싱글 3kg 기준 110pa/63rpm/투입온도 150/투입화력…" at bounding box center [312, 2] width 526 height 609
click at [247, 262] on p "위 1,2번 알려주시면 다시 답변드리겠습니다." at bounding box center [312, 260] width 526 height 12
drag, startPoint x: 242, startPoint y: 270, endPoint x: 258, endPoint y: 262, distance: 18.3
click at [258, 262] on div "안녕하세요 대표님 오랜만에 인사드립니다. 현재 기센 w6 lpg로 사용중이고, 싱글 3kg 기준 110pa/63rpm/투입온도 150/투입화력…" at bounding box center [312, 2] width 526 height 609
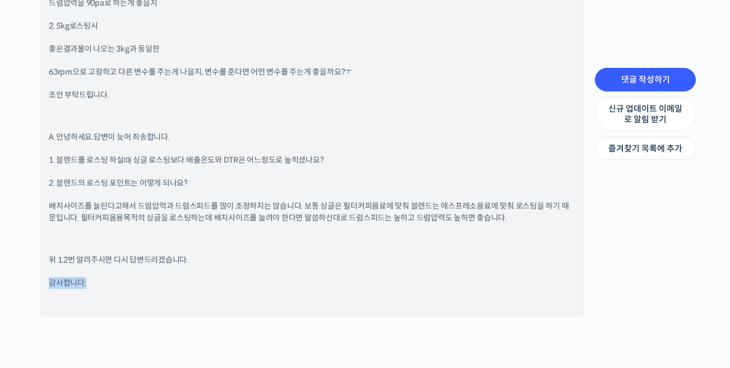
click at [258, 262] on p "위 1,2번 알려주시면 다시 답변드리겠습니다." at bounding box center [312, 260] width 526 height 12
drag, startPoint x: 73, startPoint y: 207, endPoint x: 137, endPoint y: 214, distance: 64.3
click at [115, 211] on p "배치사이즈를 늘린다고해서 드럼압력과 드럼스피드를 많이 조정하지는 않습니다. 보통 싱글은 필터커피음료에 맞춰 블렌드는 에스프레소음료에 맞춰 로스…" at bounding box center [312, 212] width 526 height 24
click at [312, 261] on p "위 1,2번 알려주시면 다시 답변드리겠습니다." at bounding box center [312, 260] width 526 height 12
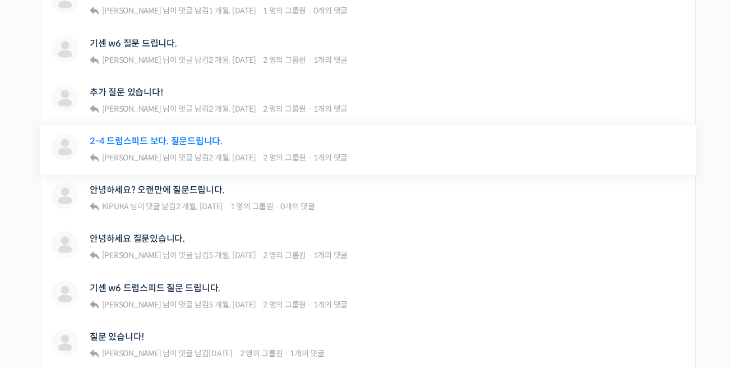
click at [199, 140] on link "2-4 드럼스피드 보다. 질문드립니다." at bounding box center [156, 141] width 133 height 11
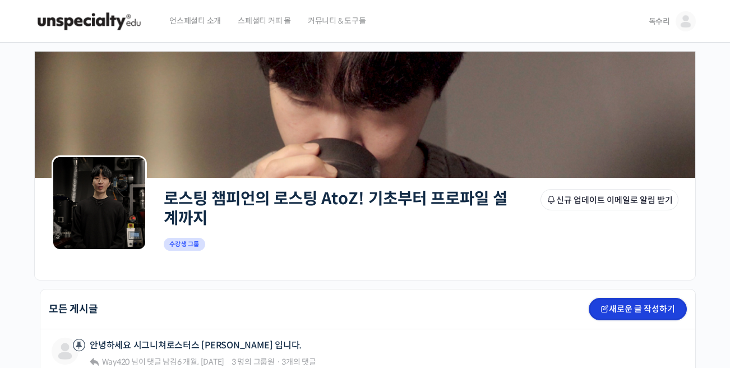
click at [625, 313] on link "새로운 글 작성하기" at bounding box center [638, 309] width 98 height 22
type input "강의 잘 듣고 질문있습니다"
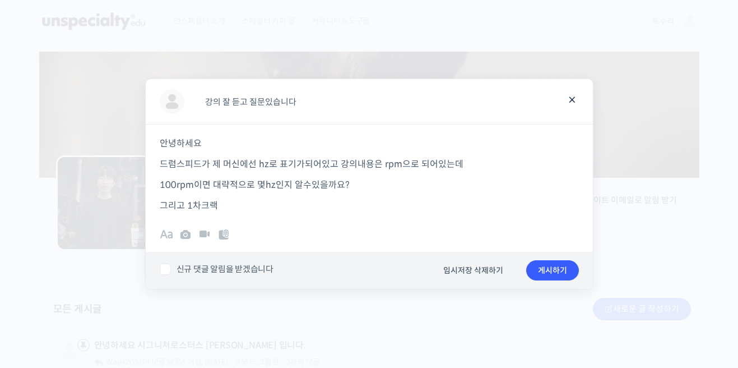
click at [279, 204] on p "그리고 1차크랙" at bounding box center [369, 205] width 419 height 15
click at [345, 209] on p "그리고 1차크랙" at bounding box center [369, 205] width 419 height 15
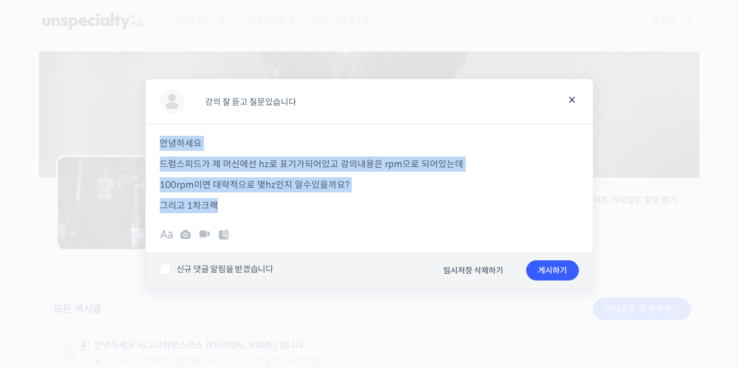
drag, startPoint x: 414, startPoint y: 210, endPoint x: 159, endPoint y: 133, distance: 266.2
click at [159, 133] on div "안녕하세요 드럼스피드가 제 머신에선 hz로 표기가되어있고 강의내용은 rpm으로 되어있는데 100rpm이면 대략적으로 몇hz인지 알수있을까요? …" at bounding box center [369, 168] width 447 height 89
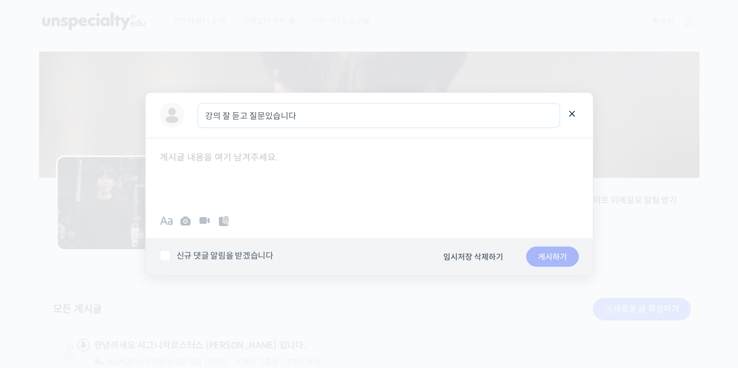
drag, startPoint x: 299, startPoint y: 110, endPoint x: 119, endPoint y: 87, distance: 181.4
click at [311, 158] on div at bounding box center [369, 171] width 447 height 67
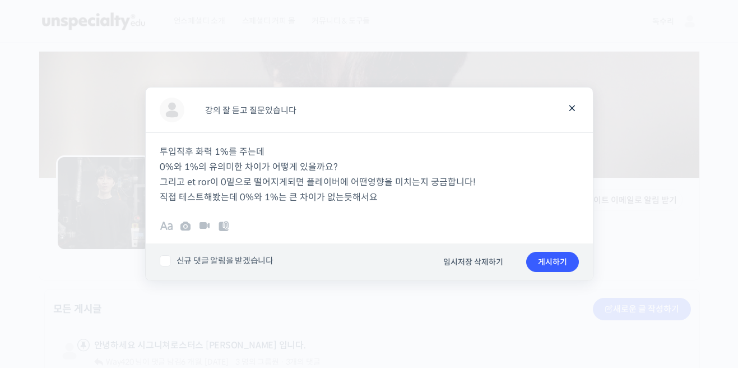
click at [163, 261] on label "신규 댓글 알림을 받겠습니다" at bounding box center [290, 260] width 261 height 11
click at [163, 261] on input "신규 댓글 알림을 받겠습니다" at bounding box center [163, 258] width 7 height 7
checkbox input "true"
click at [558, 263] on button "게시하기" at bounding box center [552, 262] width 53 height 20
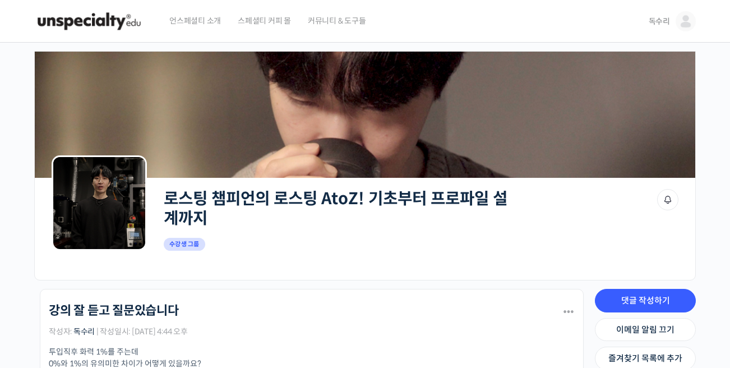
scroll to position [112, 0]
